Goal: Task Accomplishment & Management: Manage account settings

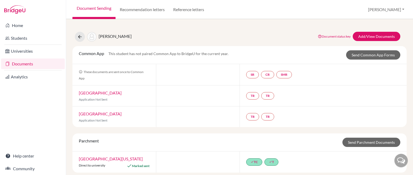
click at [108, 8] on link "Document Sending" at bounding box center [93, 9] width 43 height 19
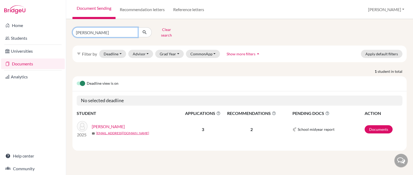
click at [132, 30] on input "katelyn molitor" at bounding box center [105, 32] width 66 height 10
type input "joseph perusek"
click at [147, 32] on button "submit" at bounding box center [145, 32] width 14 height 10
click at [119, 123] on link "[PERSON_NAME]" at bounding box center [108, 126] width 33 height 6
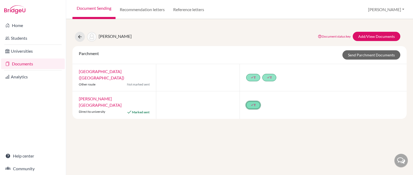
click at [251, 103] on icon "done" at bounding box center [252, 104] width 3 height 3
